Goal: Transaction & Acquisition: Purchase product/service

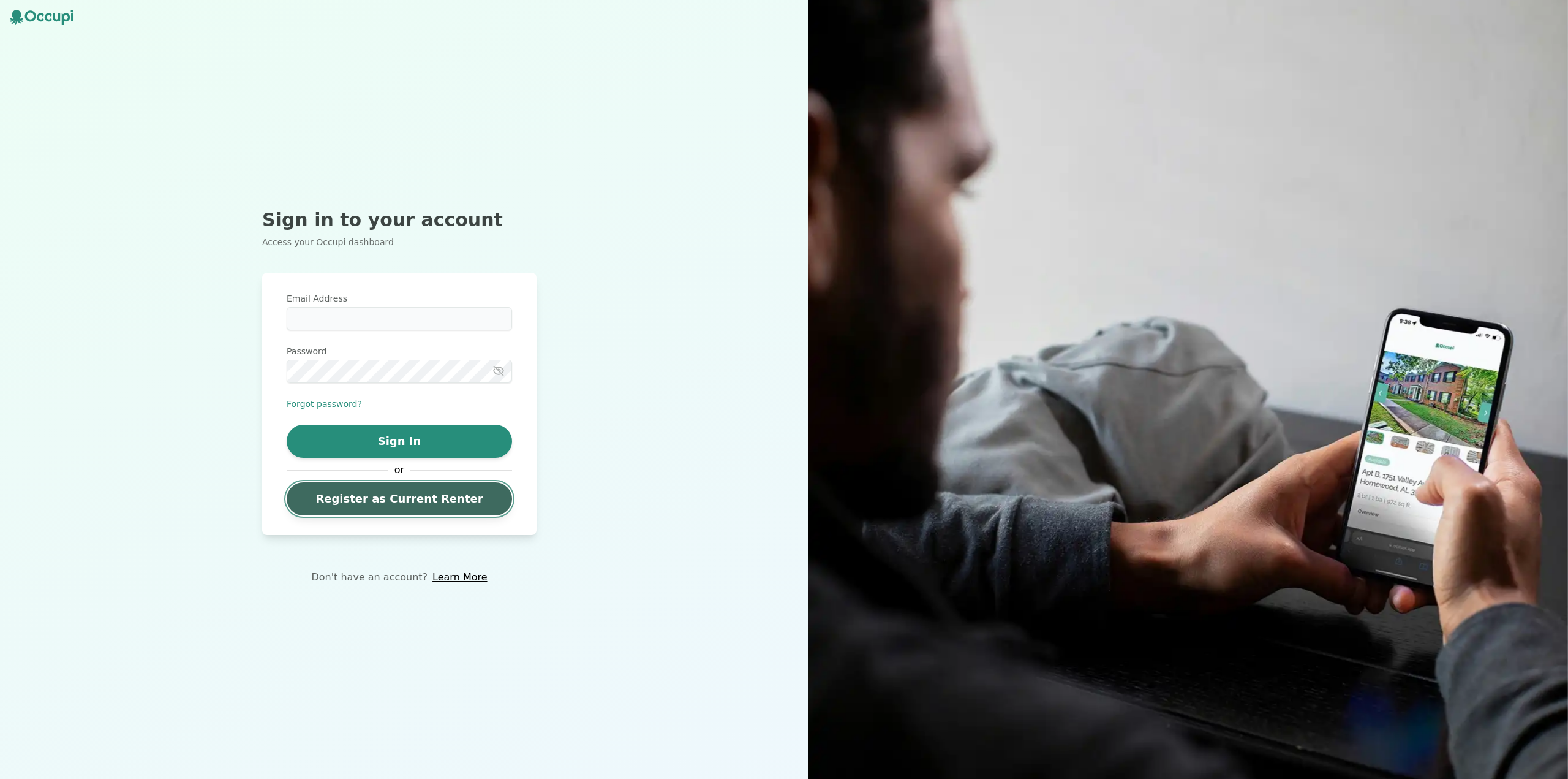
click at [402, 499] on link "Register as Current Renter" at bounding box center [399, 498] width 225 height 33
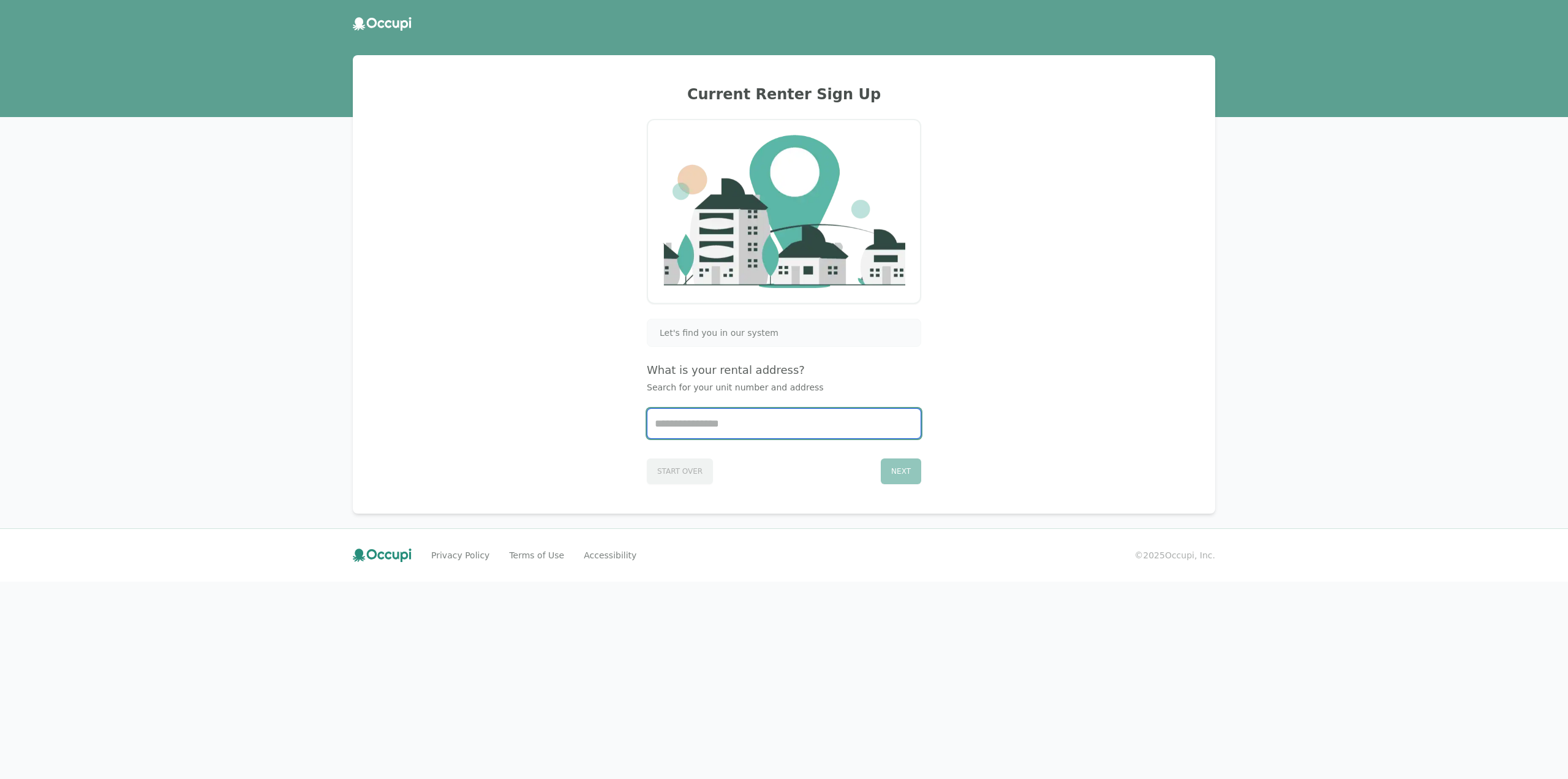
click at [710, 418] on input "Start typing..." at bounding box center [784, 423] width 273 height 29
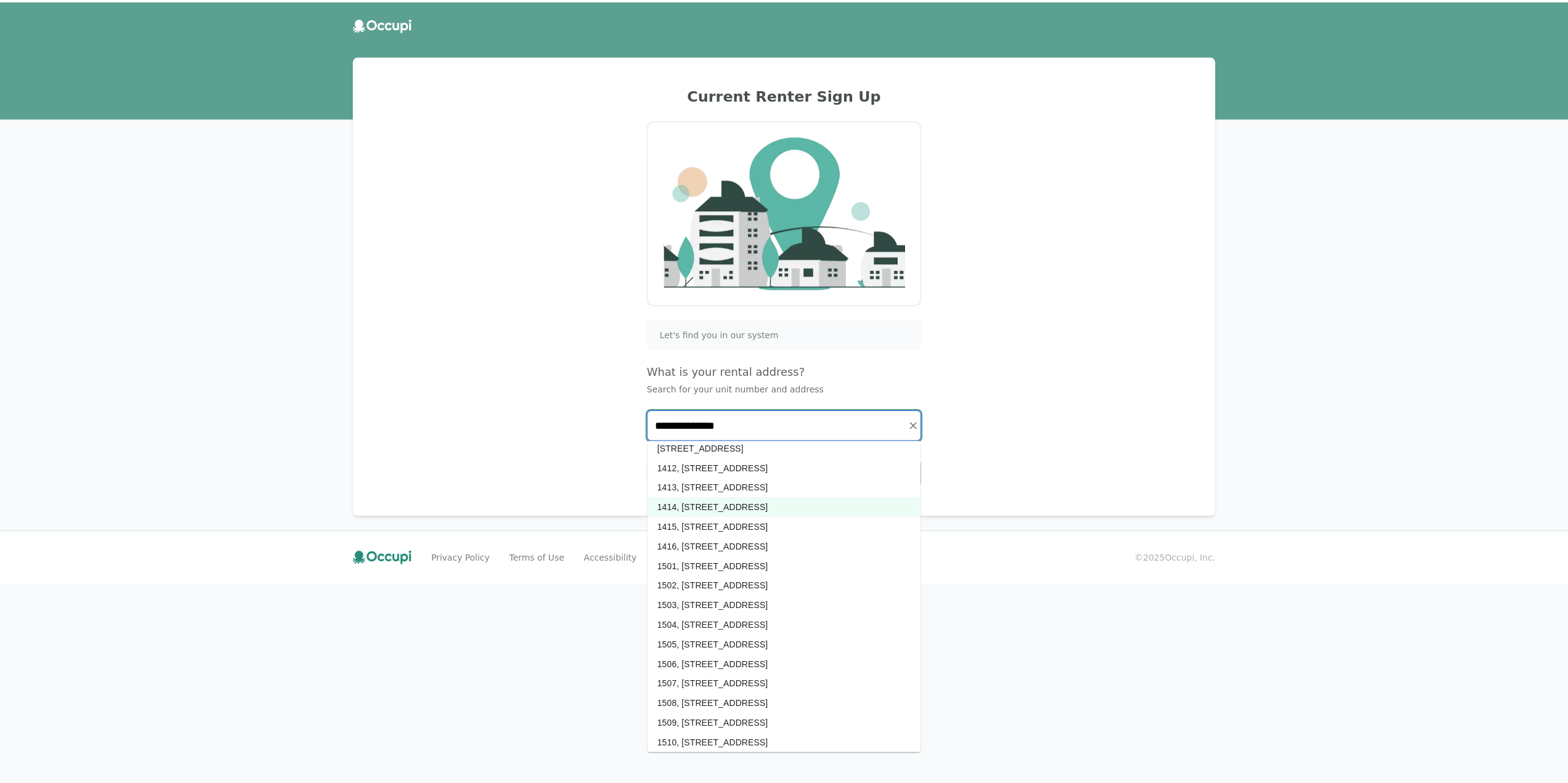
scroll to position [3695, 0]
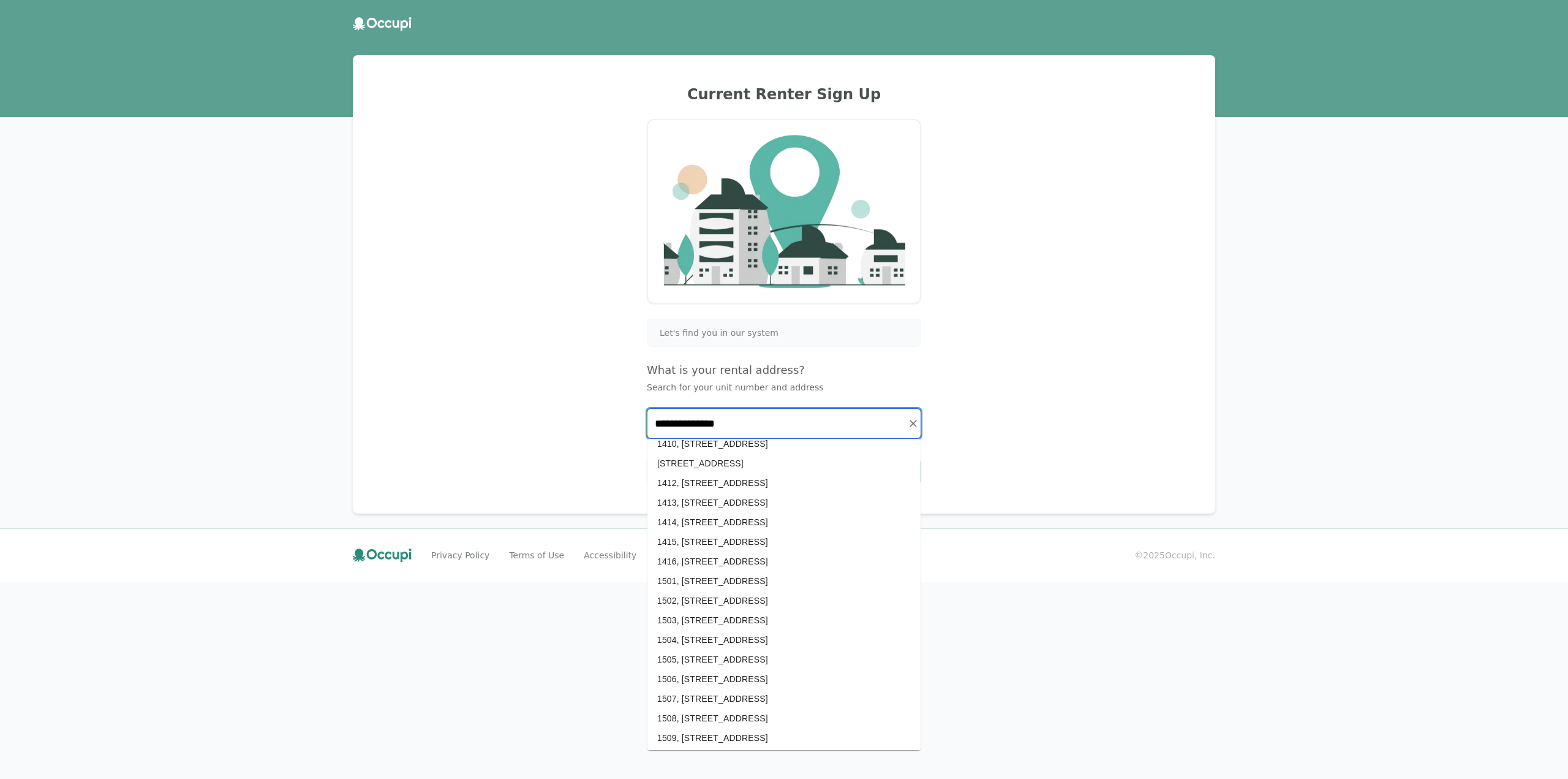
click at [748, 506] on li "1413, [STREET_ADDRESS]" at bounding box center [784, 502] width 273 height 20
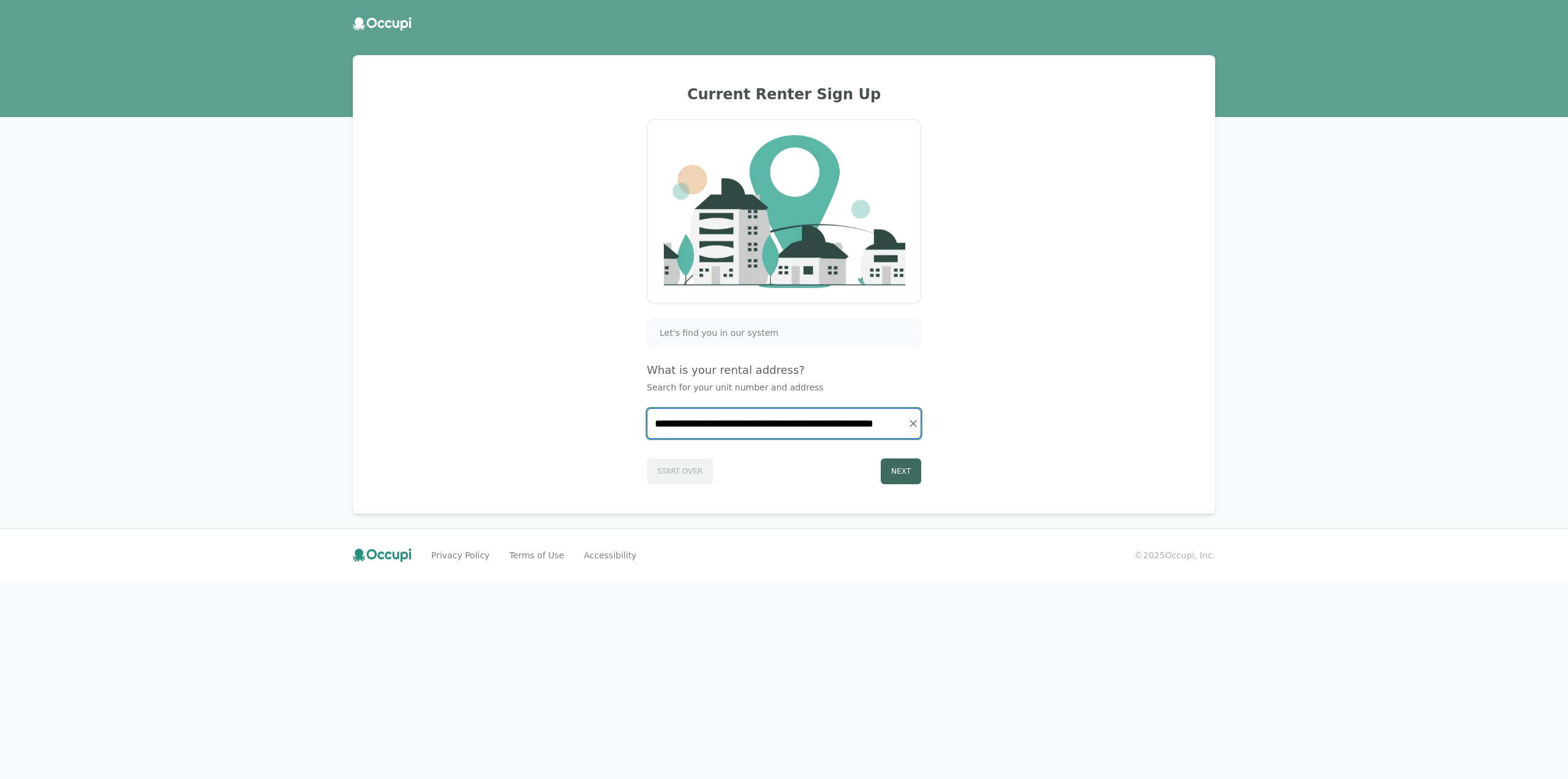
type input "**********"
click at [905, 476] on button "Next" at bounding box center [901, 471] width 40 height 26
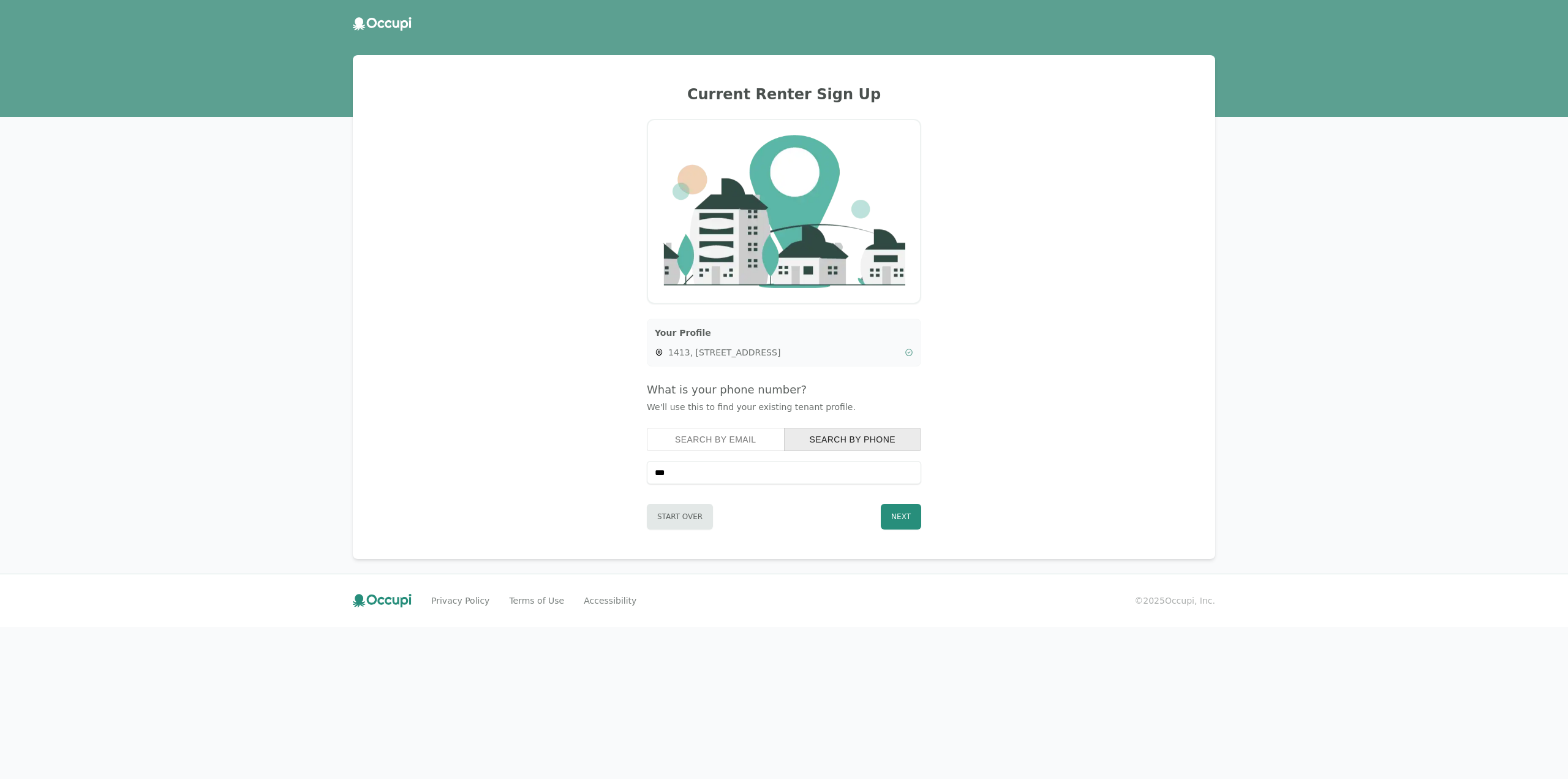
type input "**********"
click at [910, 515] on button "Next" at bounding box center [901, 517] width 40 height 26
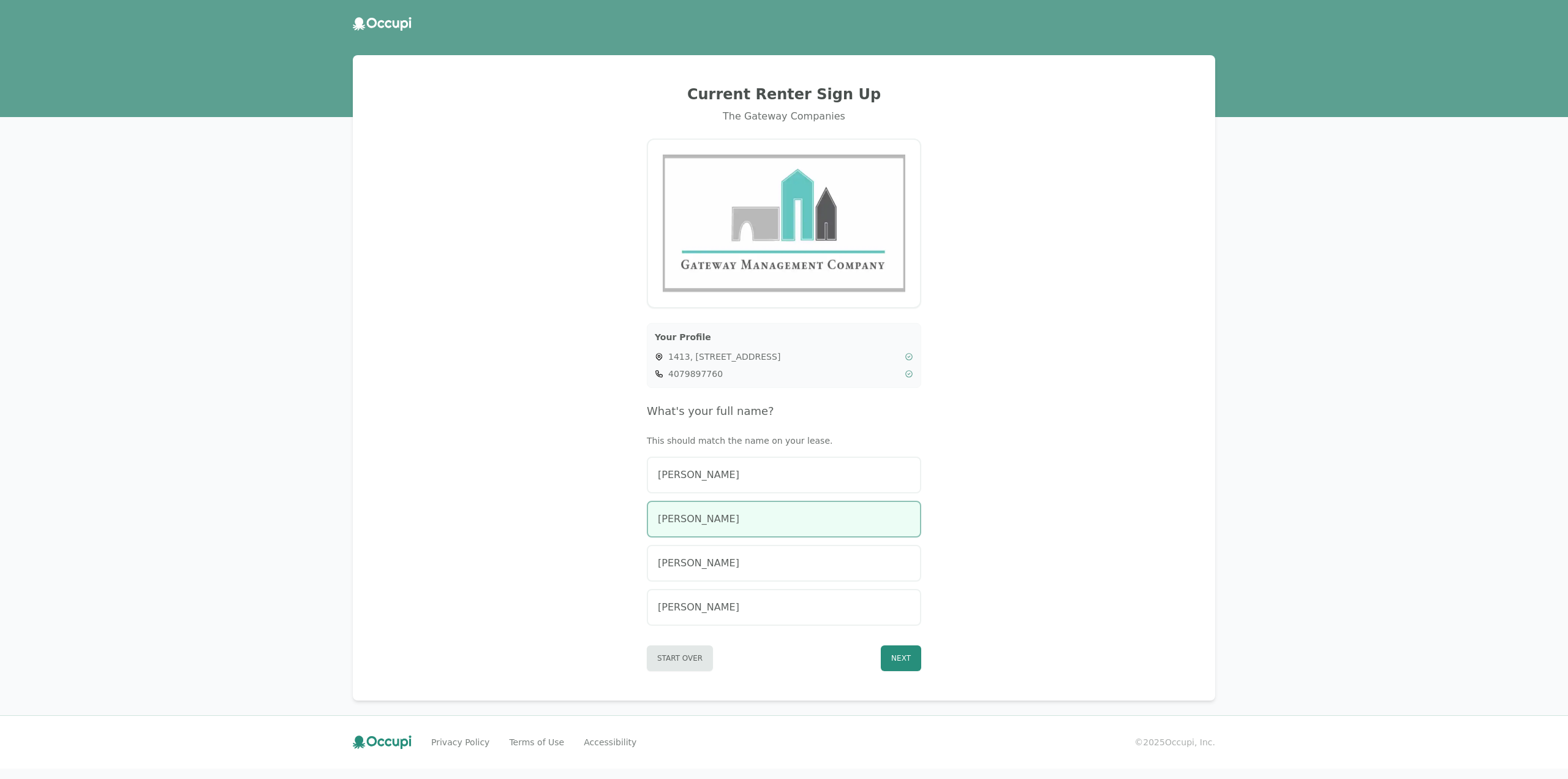
click at [763, 523] on div "[PERSON_NAME]" at bounding box center [784, 518] width 253 height 14
click at [910, 652] on button "Next" at bounding box center [901, 658] width 40 height 26
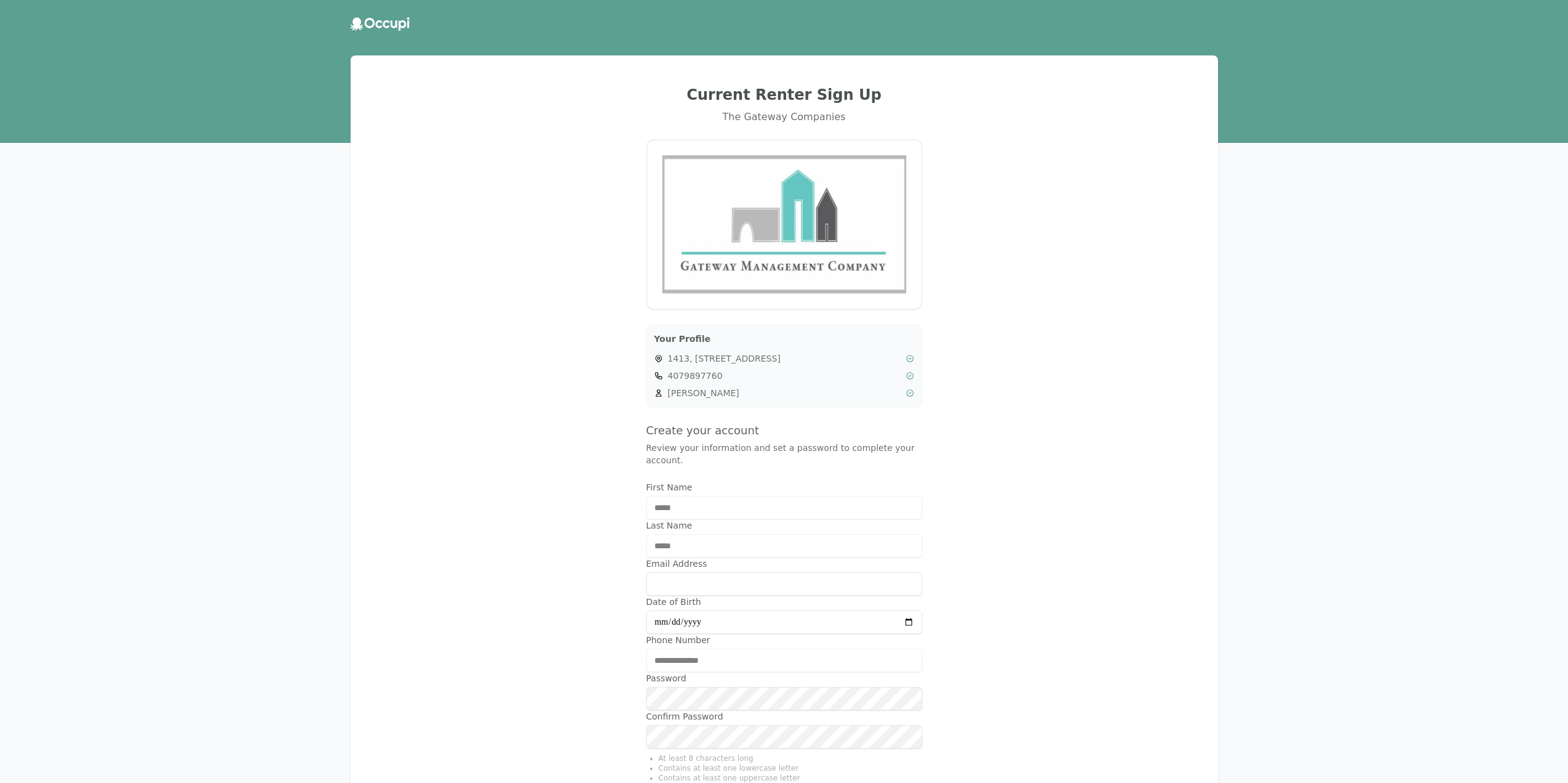
type input "**********"
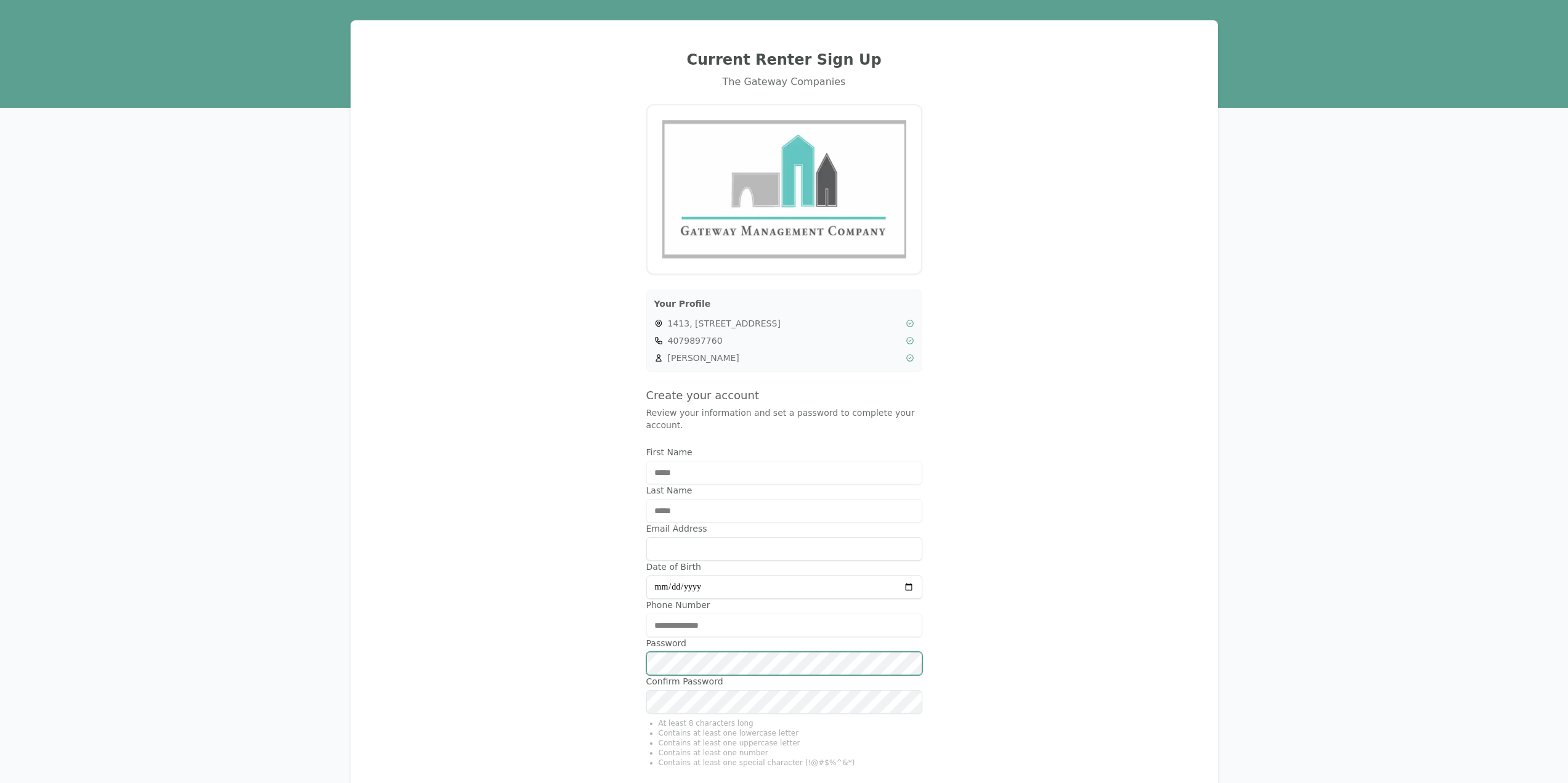
scroll to position [168, 0]
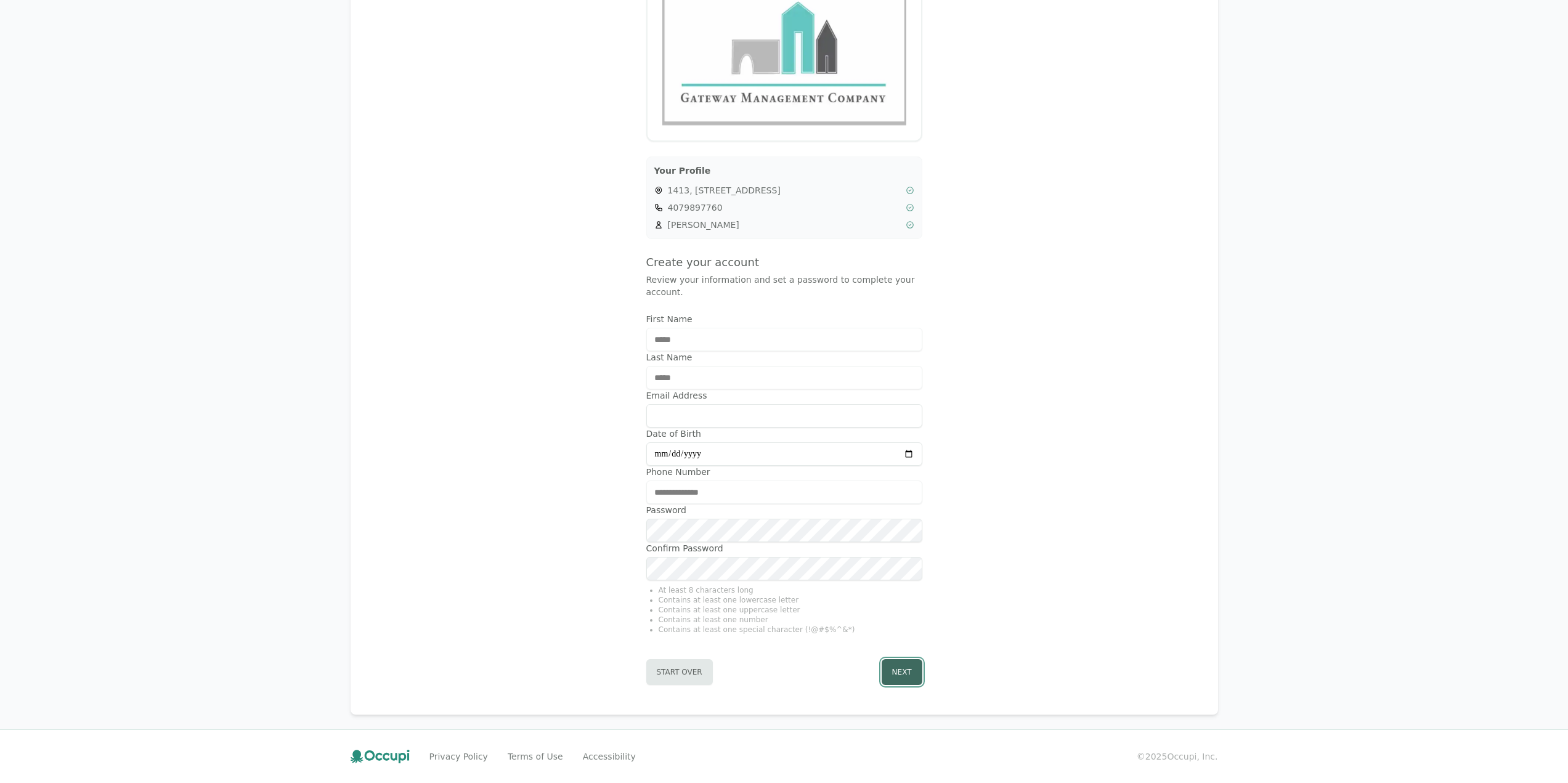
click at [896, 666] on button "Next" at bounding box center [902, 672] width 41 height 26
click at [692, 415] on input "Email Address" at bounding box center [784, 416] width 276 height 23
type input "**********"
click at [907, 665] on button "Next" at bounding box center [902, 672] width 41 height 26
click at [625, 578] on div "**********" at bounding box center [784, 301] width 838 height 797
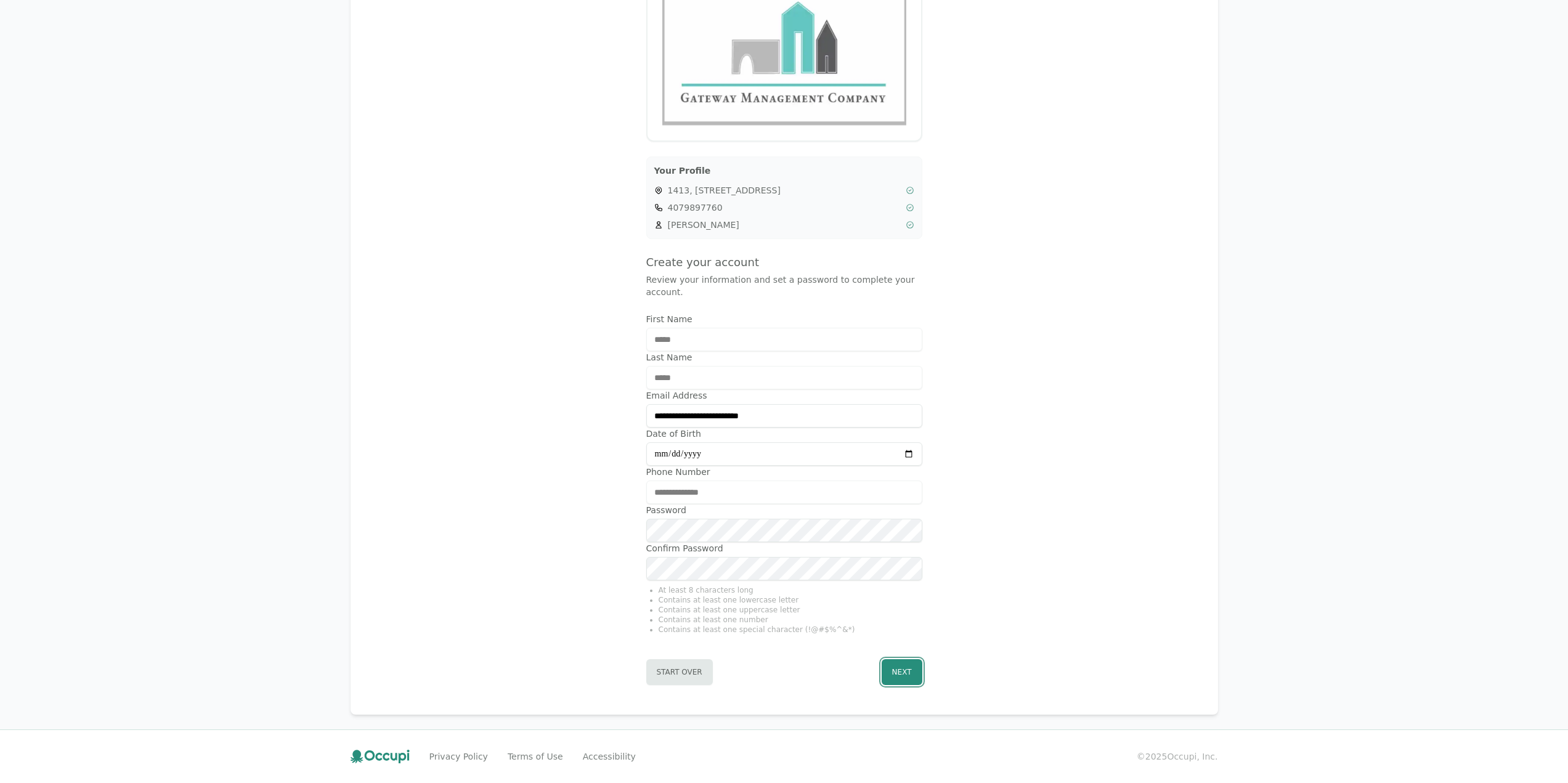
click at [889, 672] on button "Next" at bounding box center [902, 672] width 41 height 26
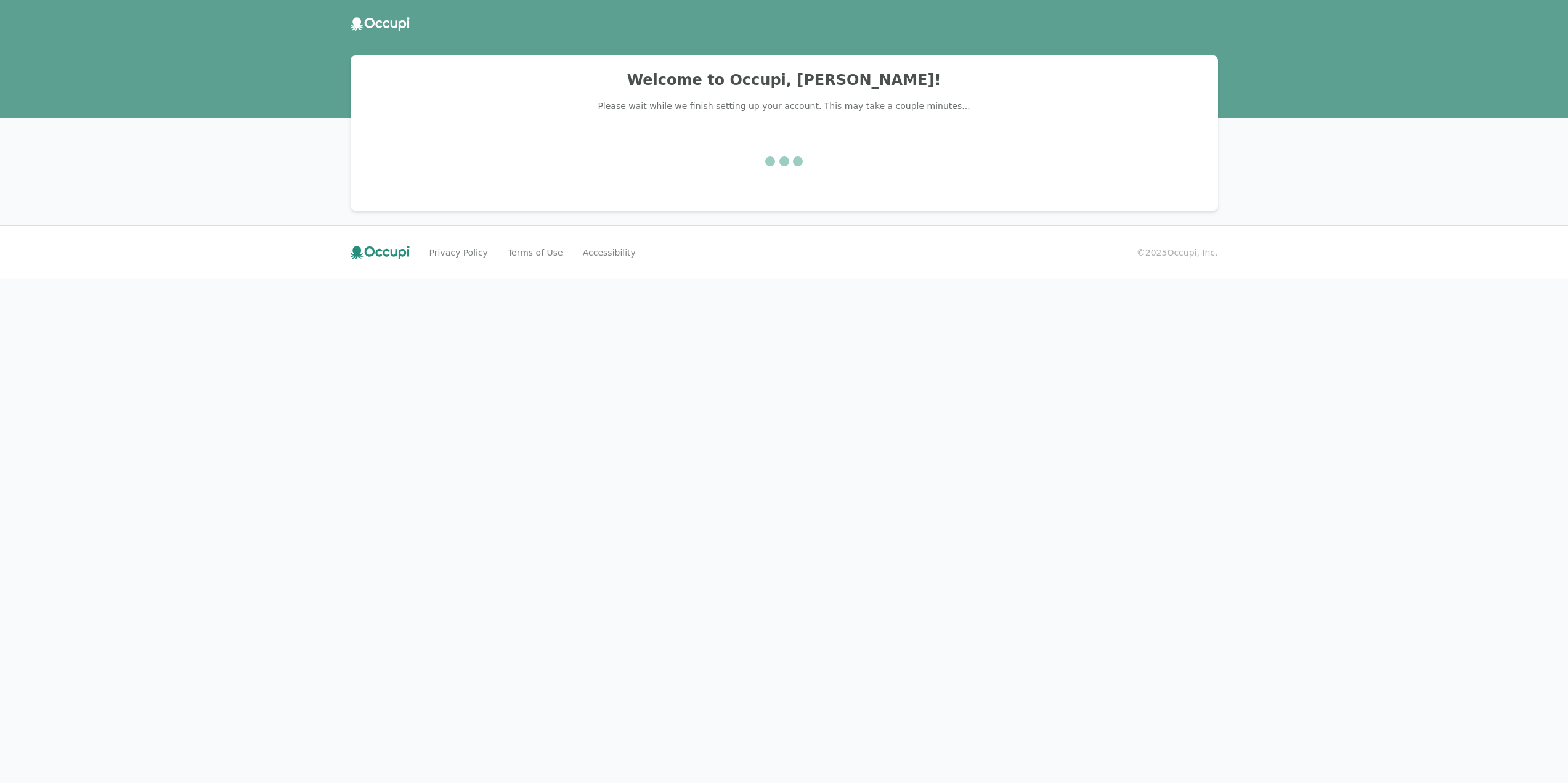
scroll to position [0, 0]
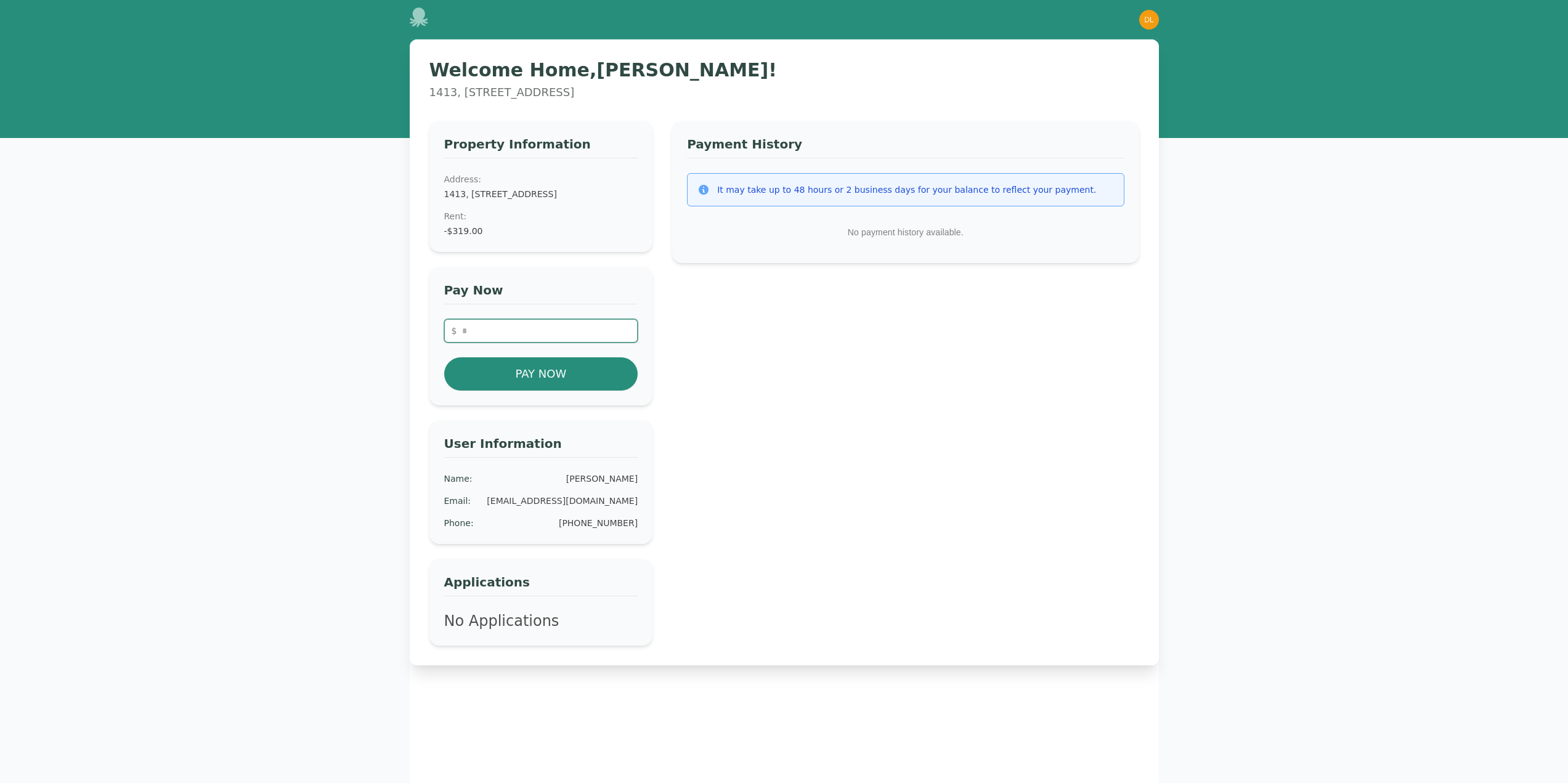
click at [485, 339] on input "number" at bounding box center [541, 331] width 194 height 23
click at [493, 214] on div "Address: 1413, 335 N. Magnolia Ave. #1413, Orlando, FL 32801 Rent : -$319.00" at bounding box center [541, 204] width 194 height 64
click at [493, 195] on dd "1413, [STREET_ADDRESS]" at bounding box center [541, 194] width 194 height 12
click at [464, 237] on dd "-$319.00" at bounding box center [541, 231] width 194 height 12
click at [619, 390] on button "Pay Now" at bounding box center [541, 374] width 194 height 33
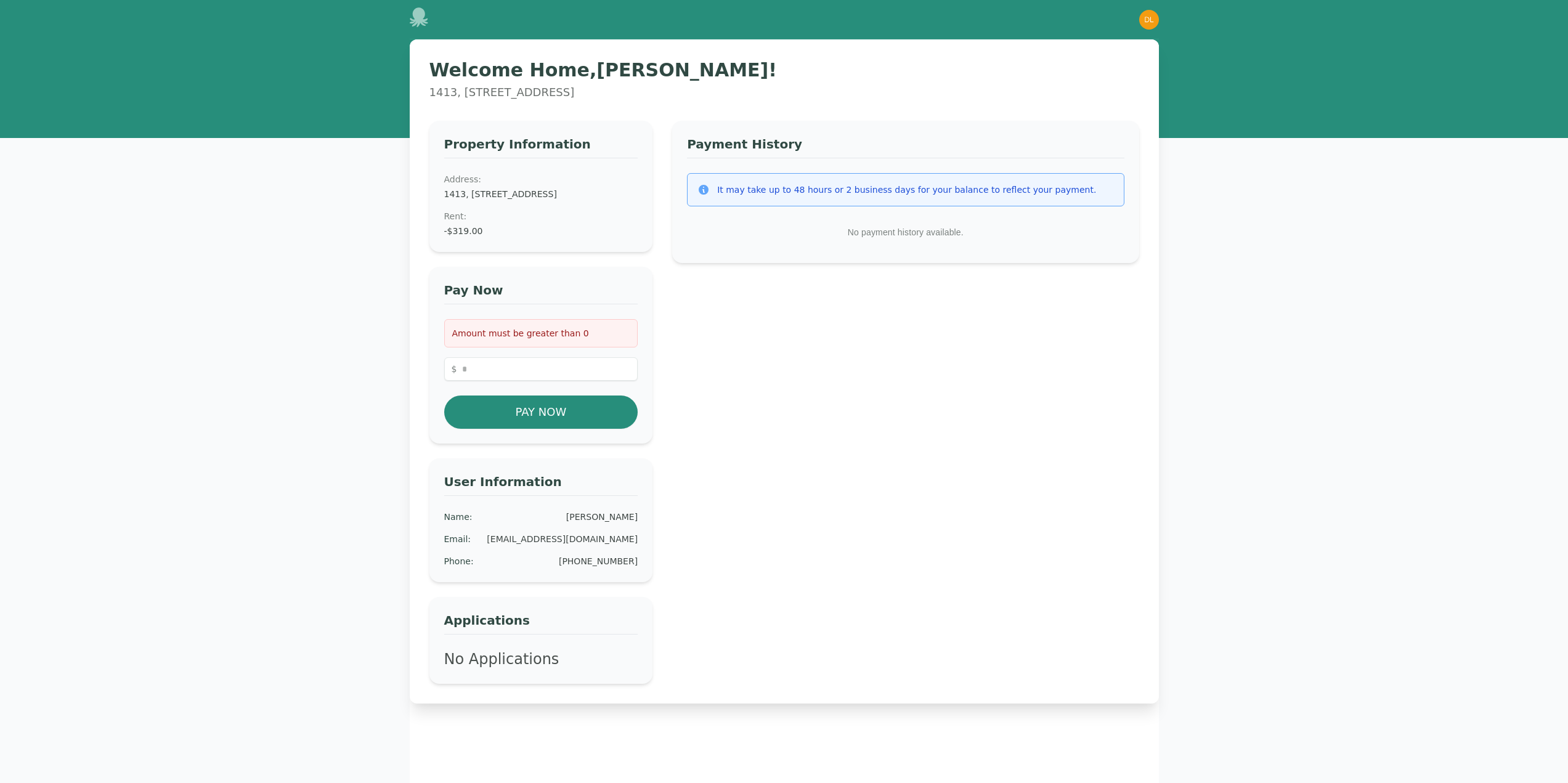
click at [566, 366] on div "Amount must be greater than 0 $ Pay Now" at bounding box center [541, 374] width 194 height 109
click at [560, 372] on input "number" at bounding box center [541, 369] width 194 height 23
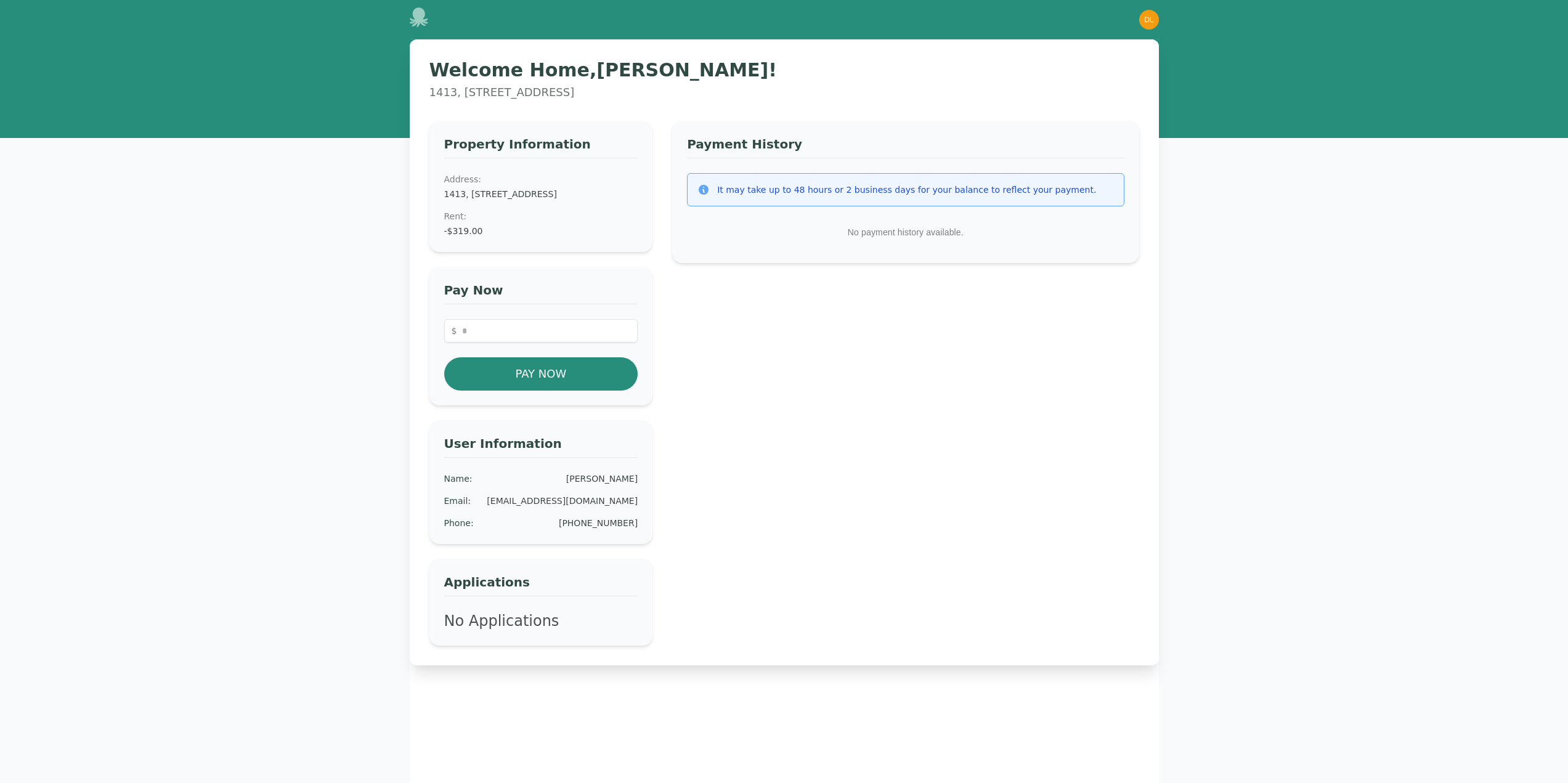
click at [464, 237] on dd "-$319.00" at bounding box center [541, 231] width 194 height 12
drag, startPoint x: 444, startPoint y: 246, endPoint x: 507, endPoint y: 246, distance: 63.0
click at [506, 246] on div "Property Information Address: [STREET_ADDRESS] Rent : -$319.00" at bounding box center [541, 186] width 224 height 131
click at [602, 252] on div "Property Information Address: [STREET_ADDRESS] Rent : -$319.00" at bounding box center [541, 186] width 224 height 131
click at [469, 237] on dd "-$319.00" at bounding box center [541, 231] width 194 height 12
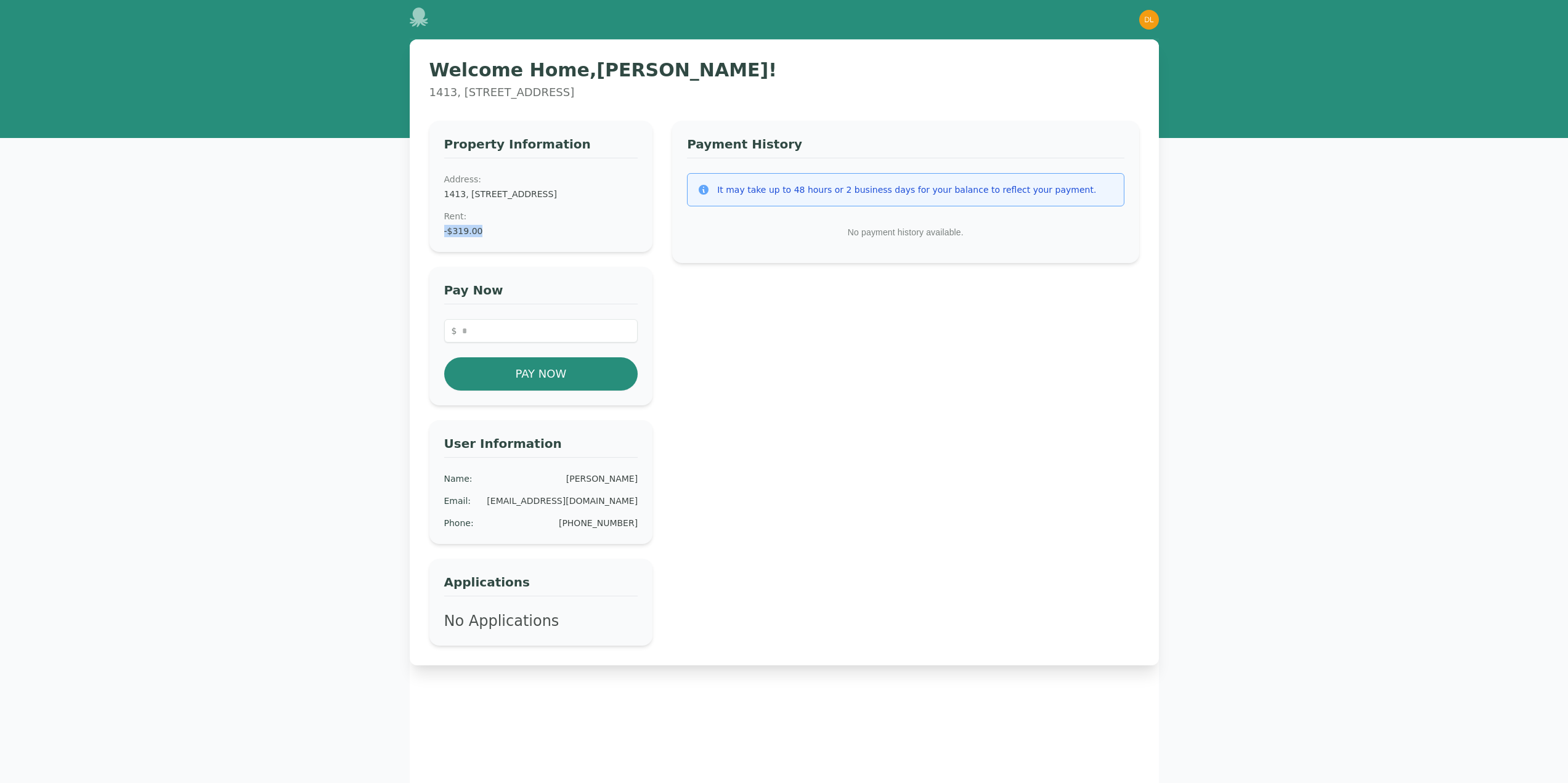
drag, startPoint x: 445, startPoint y: 244, endPoint x: 519, endPoint y: 244, distance: 74.0
click at [519, 237] on dd "-$319.00" at bounding box center [541, 231] width 194 height 12
click at [516, 343] on input "number" at bounding box center [541, 331] width 194 height 23
type input "*"
click at [549, 389] on button "Pay Now" at bounding box center [541, 374] width 194 height 33
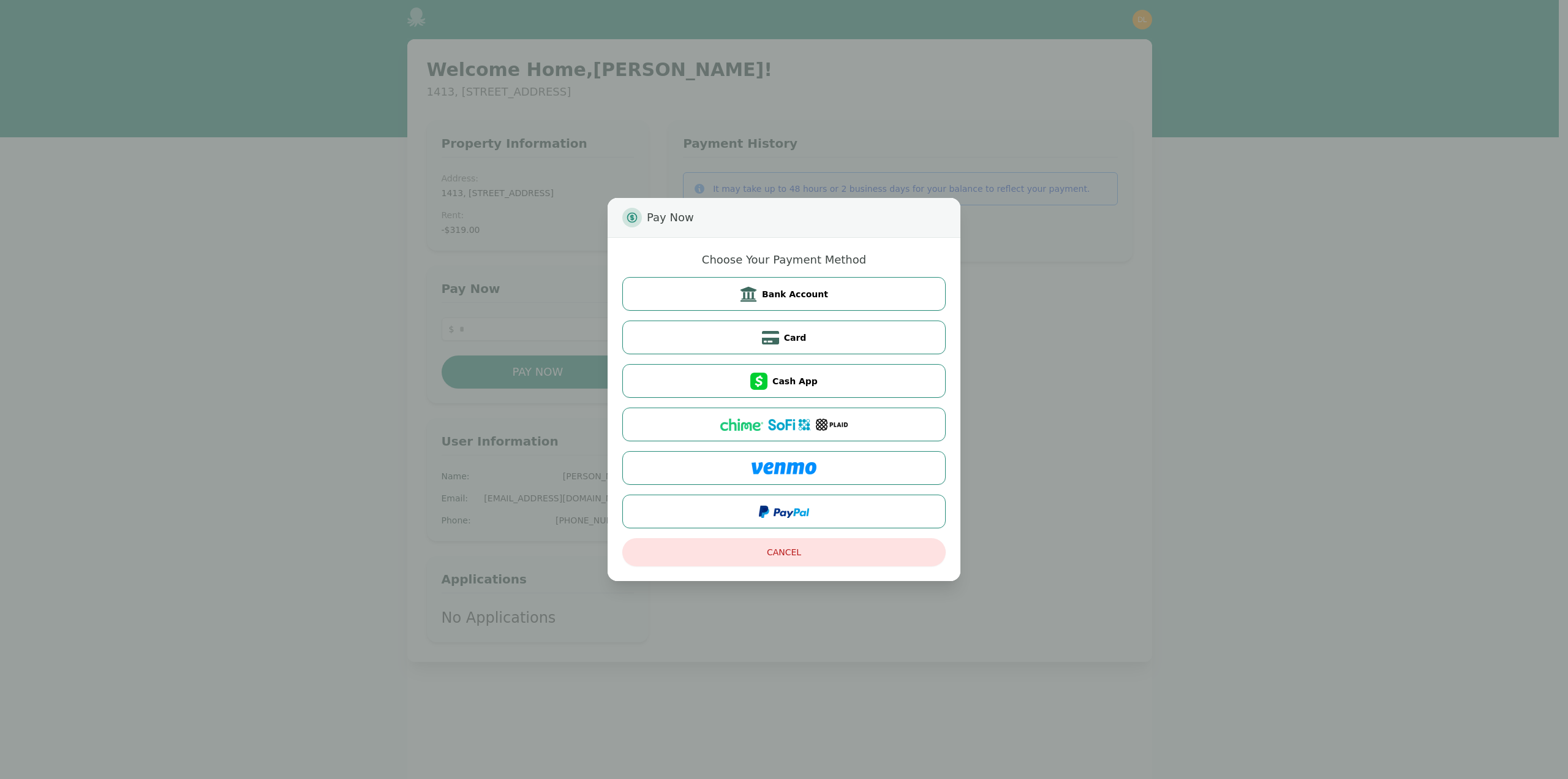
click at [1013, 313] on div "Pay Now Choose Your Payment Method Bank Account Card Cash App Cancel" at bounding box center [784, 390] width 1568 height 779
